Goal: Use online tool/utility: Utilize a website feature to perform a specific function

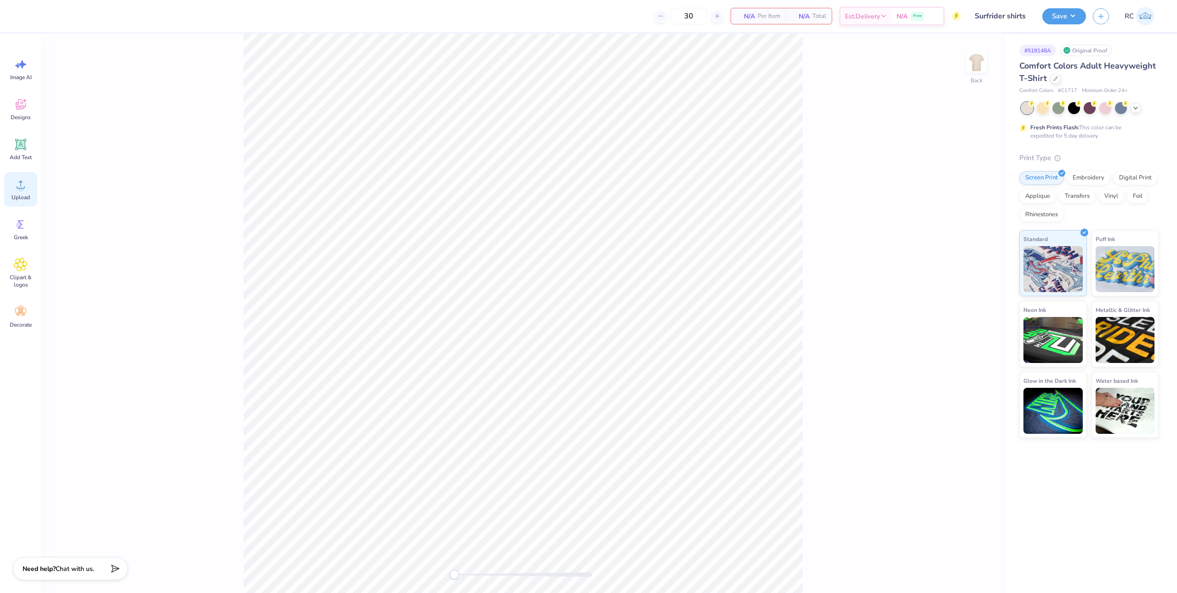
click at [26, 188] on icon at bounding box center [21, 185] width 14 height 14
click at [27, 191] on div "Upload" at bounding box center [20, 189] width 33 height 34
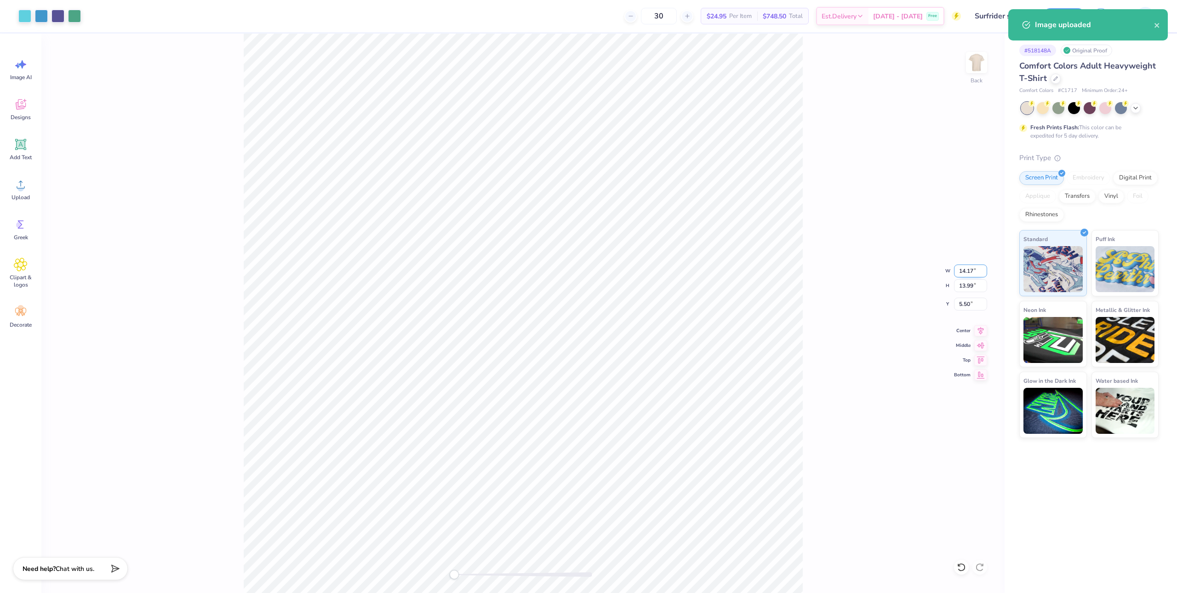
click at [969, 274] on input "14.17" at bounding box center [970, 270] width 33 height 13
type input "12.50"
type input "12.34"
click at [962, 309] on input "6.33" at bounding box center [970, 304] width 33 height 13
type input "3"
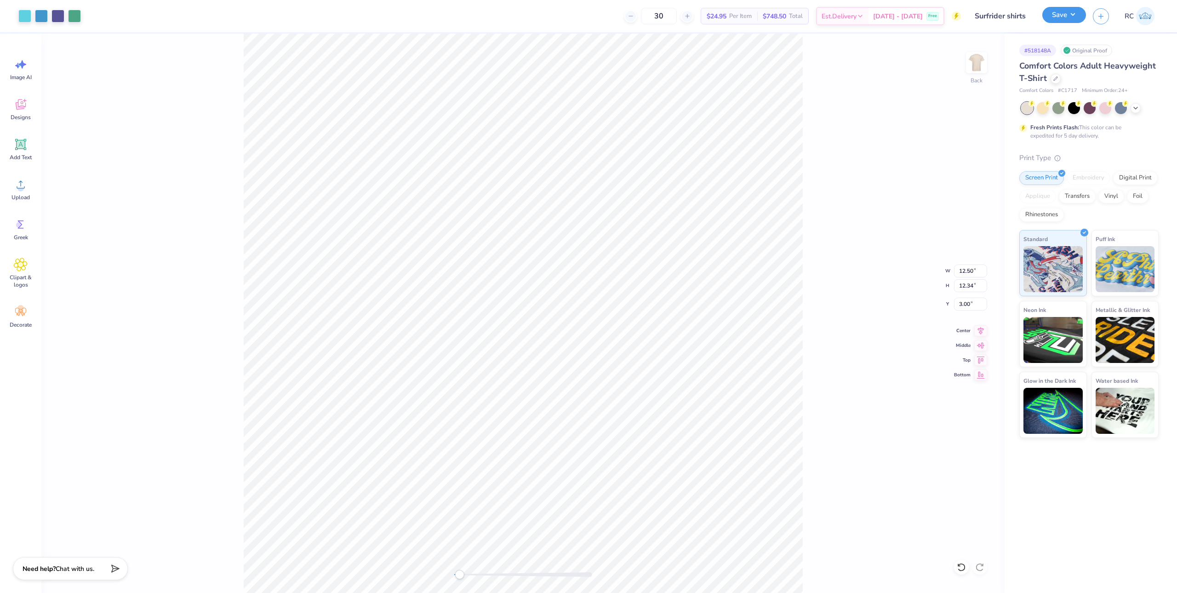
click at [1063, 19] on button "Save" at bounding box center [1065, 15] width 44 height 16
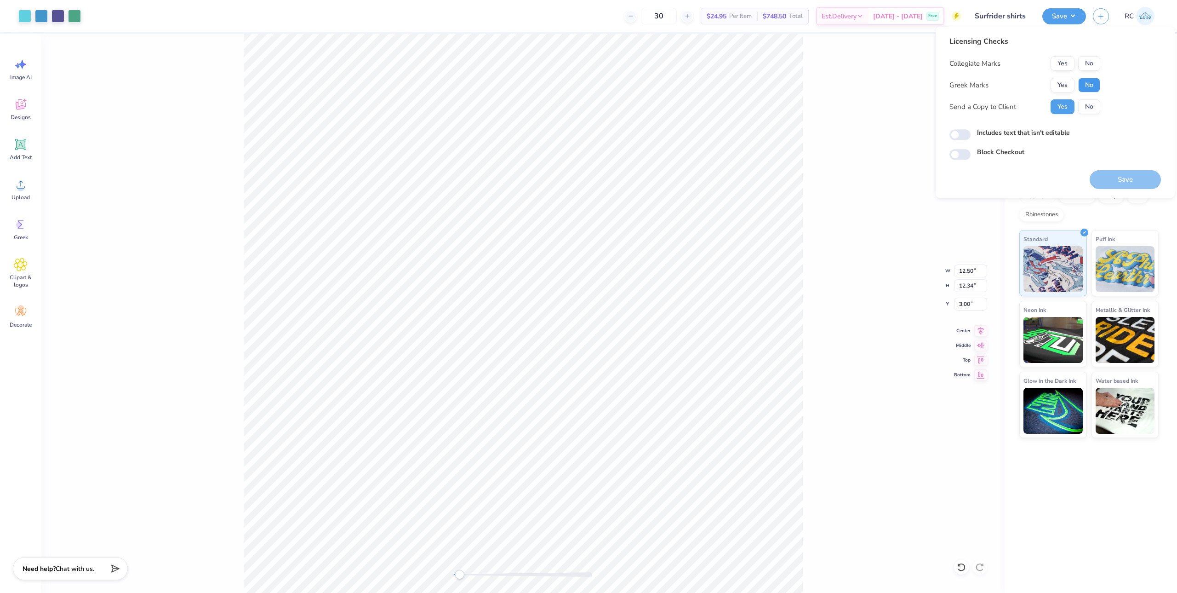
click at [1084, 86] on button "No" at bounding box center [1089, 85] width 22 height 15
click at [1095, 61] on button "No" at bounding box center [1089, 63] width 22 height 15
click at [965, 135] on input "Includes text that isn't editable" at bounding box center [960, 134] width 21 height 11
checkbox input "true"
click at [1135, 183] on button "Save" at bounding box center [1125, 179] width 71 height 19
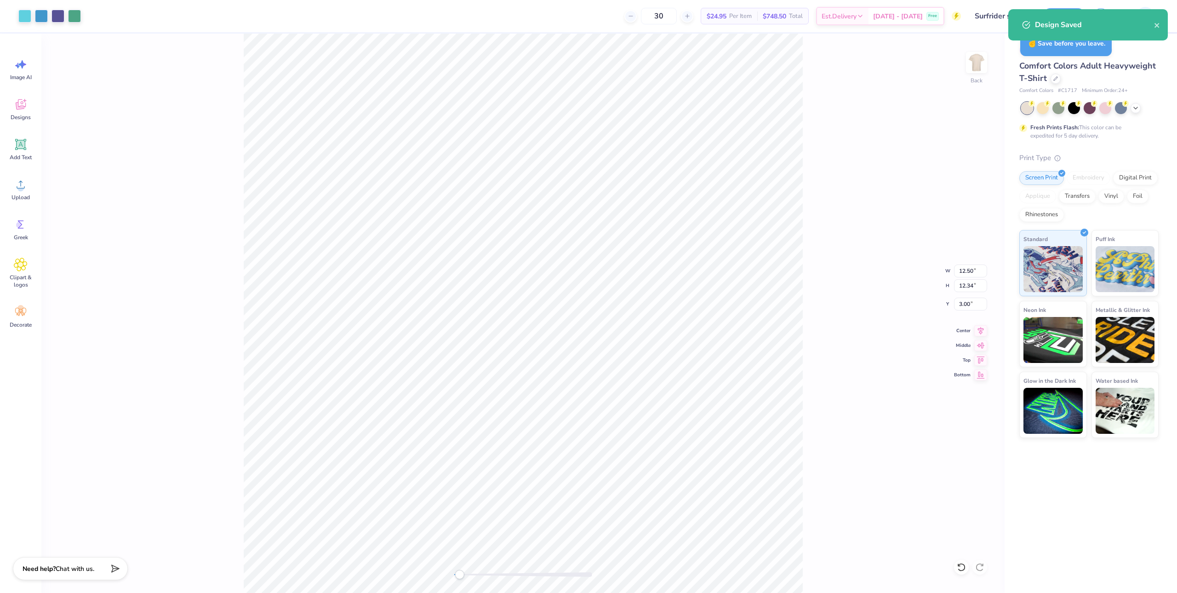
click at [205, 103] on div "Back W 12.50 12.50 " H 12.34 12.34 " Y 3.00 3.00 " Center Middle Top Bottom" at bounding box center [522, 313] width 963 height 559
